Goal: Task Accomplishment & Management: Manage account settings

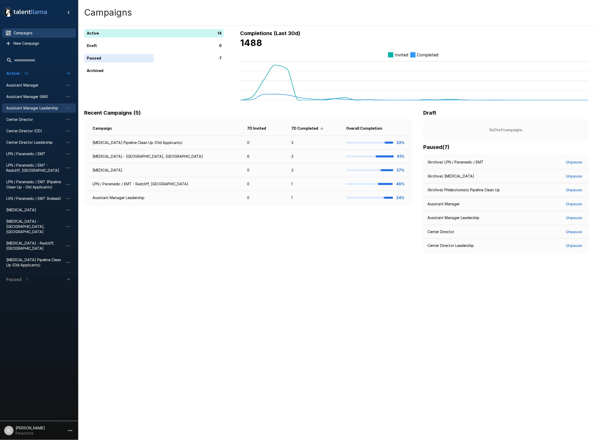
click at [47, 110] on span "Assistant Manager Leadership" at bounding box center [34, 108] width 57 height 5
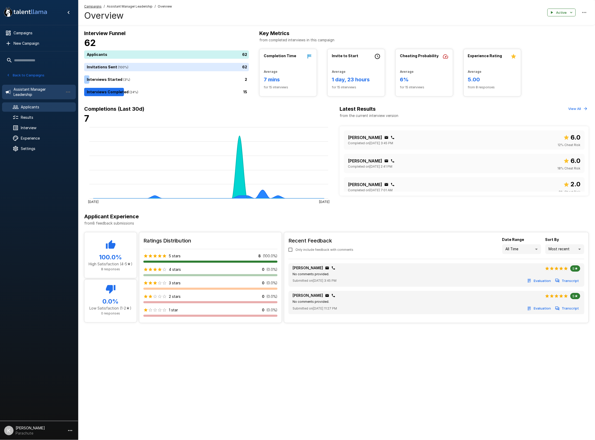
click at [40, 109] on span "Applicants" at bounding box center [46, 107] width 51 height 5
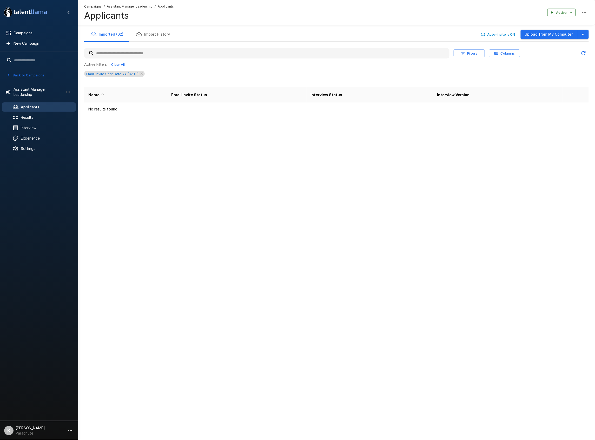
click at [144, 73] on icon at bounding box center [142, 74] width 4 height 4
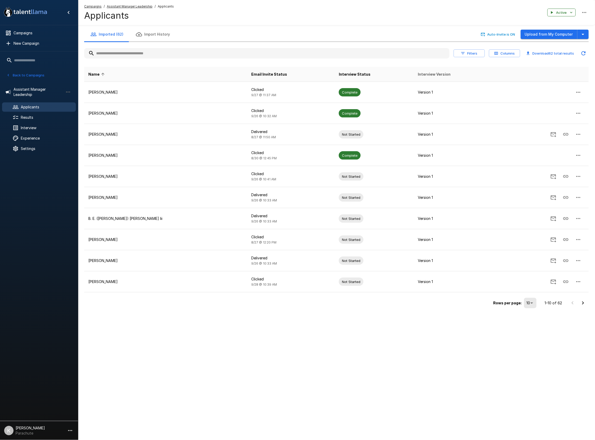
click at [418, 76] on span "Interview Version" at bounding box center [434, 74] width 33 height 6
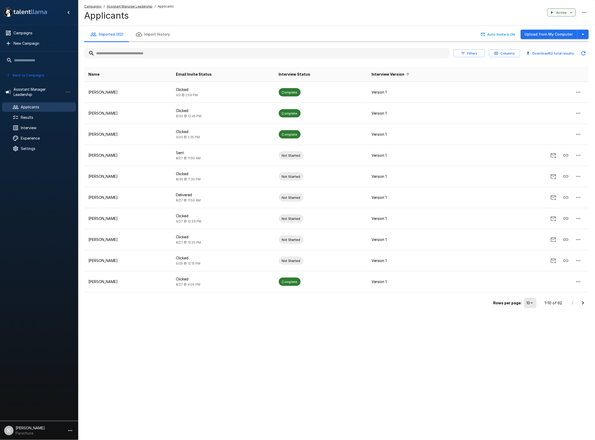
click at [386, 75] on span "Interview Version" at bounding box center [392, 74] width 40 height 6
click at [27, 116] on span "Results" at bounding box center [46, 117] width 51 height 5
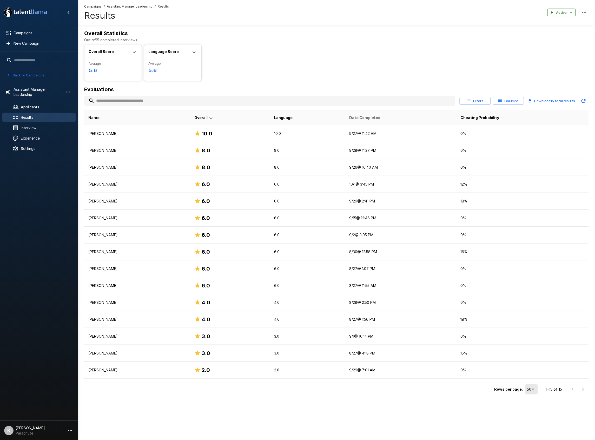
click at [381, 118] on span "Date Completed" at bounding box center [365, 118] width 31 height 6
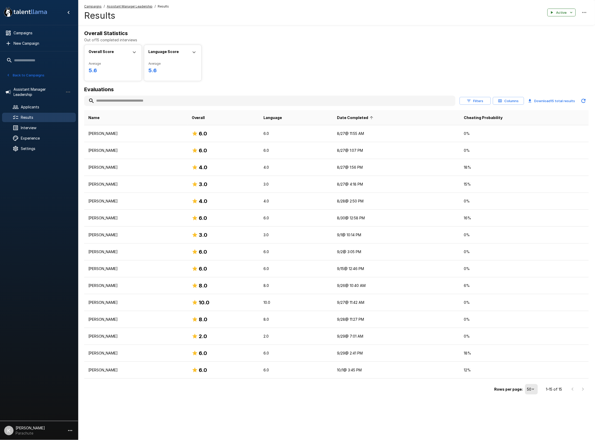
click at [375, 120] on span "Date Completed" at bounding box center [356, 118] width 38 height 6
click at [277, 101] on input "text" at bounding box center [270, 100] width 372 height 9
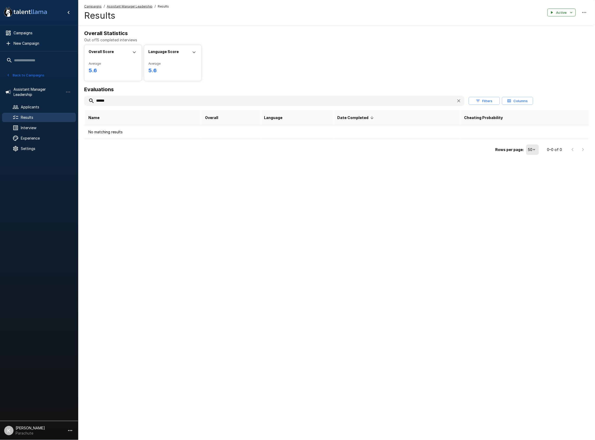
type input "******"
